Goal: Obtain resource: Download file/media

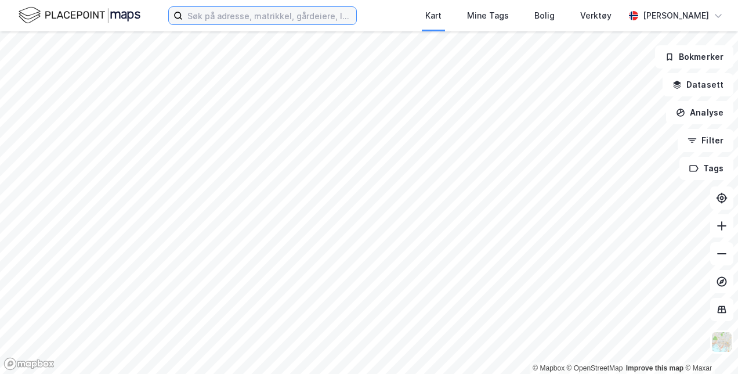
click at [239, 17] on input at bounding box center [269, 15] width 173 height 17
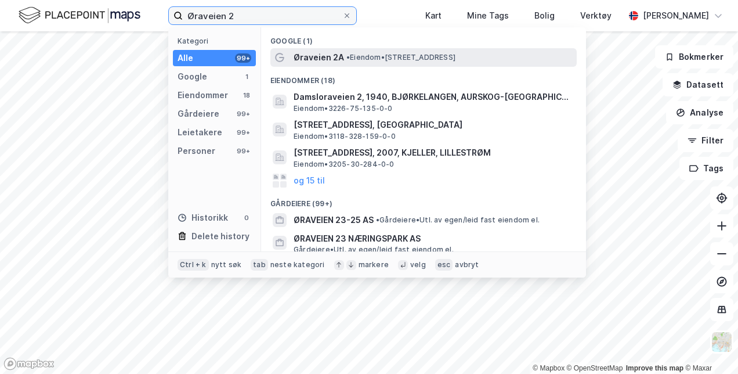
type input "Øraveien 2"
click at [316, 60] on span "Øraveien 2A" at bounding box center [319, 57] width 50 height 14
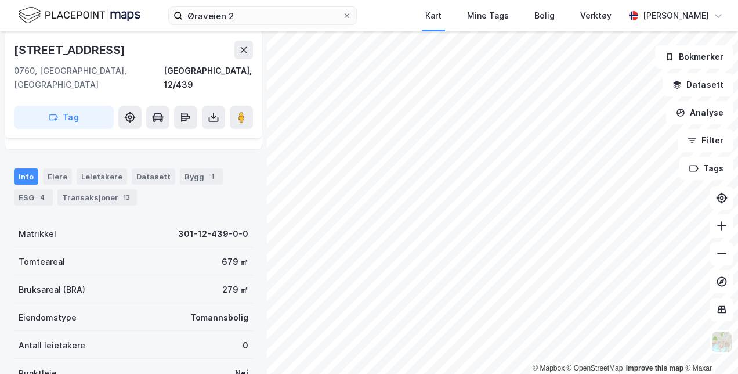
scroll to position [115, 0]
click at [222, 106] on button at bounding box center [213, 117] width 23 height 23
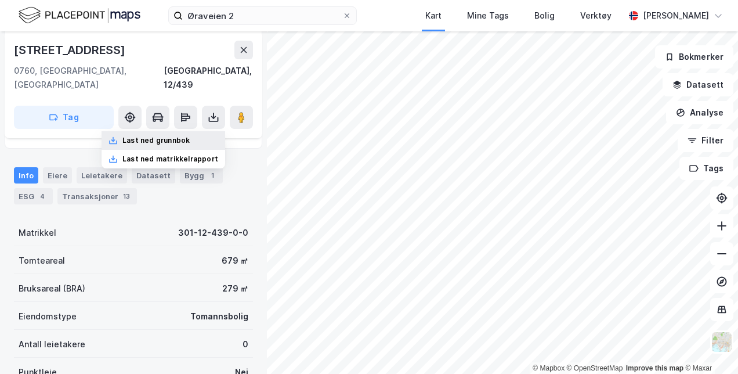
click at [161, 136] on div "Last ned grunnbok" at bounding box center [155, 140] width 67 height 9
